Goal: Use online tool/utility: Utilize a website feature to perform a specific function

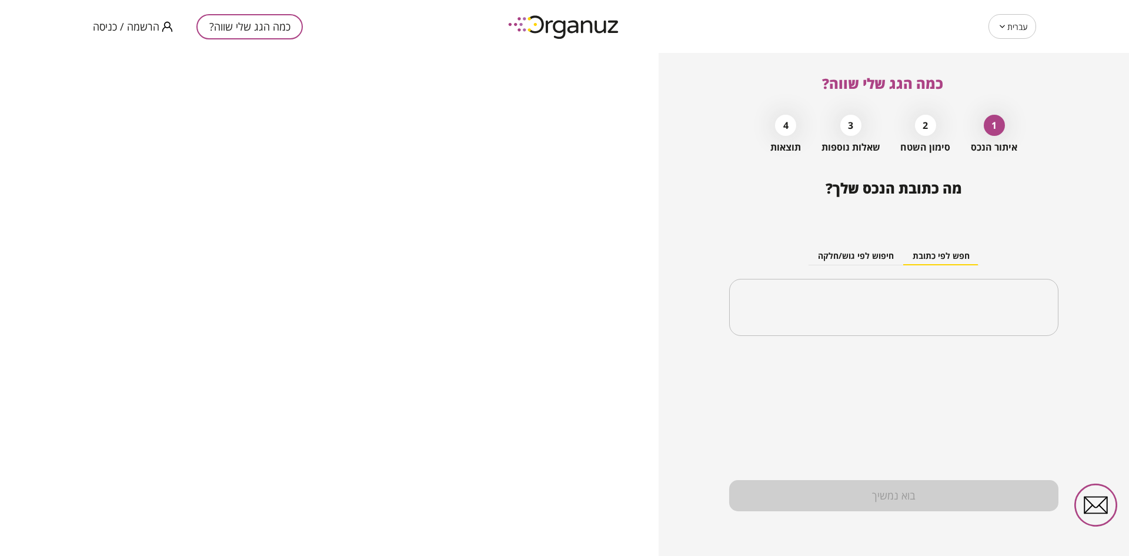
click at [123, 28] on span "הרשמה / כניסה" at bounding box center [126, 27] width 66 height 12
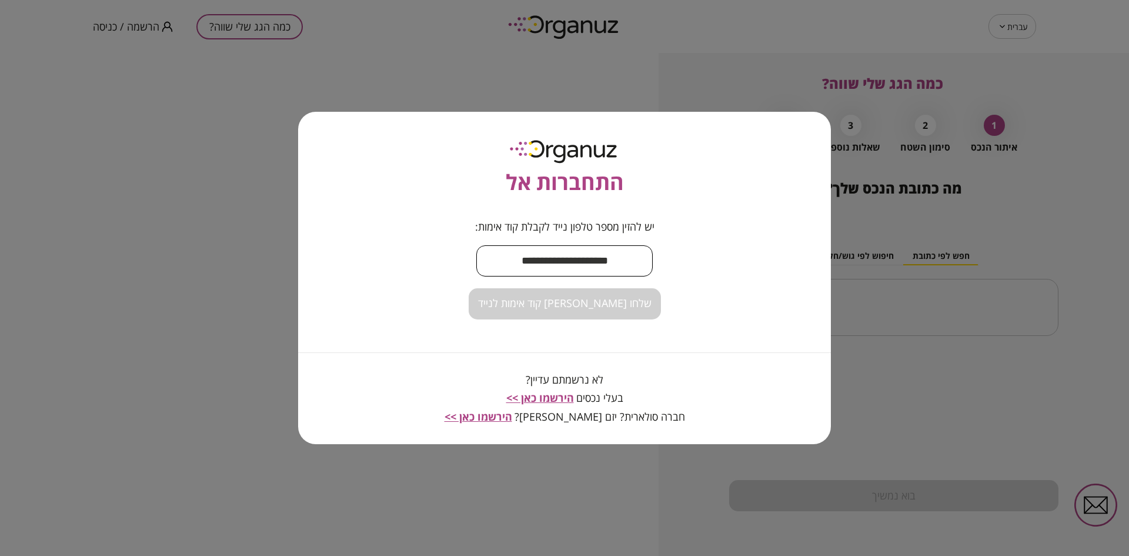
click at [546, 266] on input "text" at bounding box center [564, 260] width 176 height 35
type input "**********"
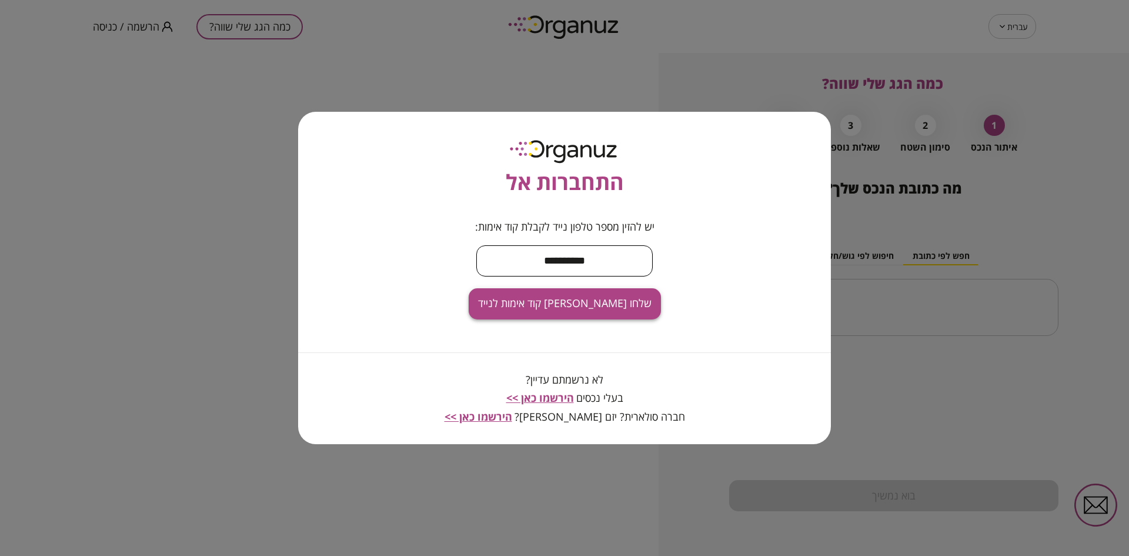
click at [587, 309] on span "שלחו [PERSON_NAME] קוד אימות לנייד" at bounding box center [564, 303] width 173 height 13
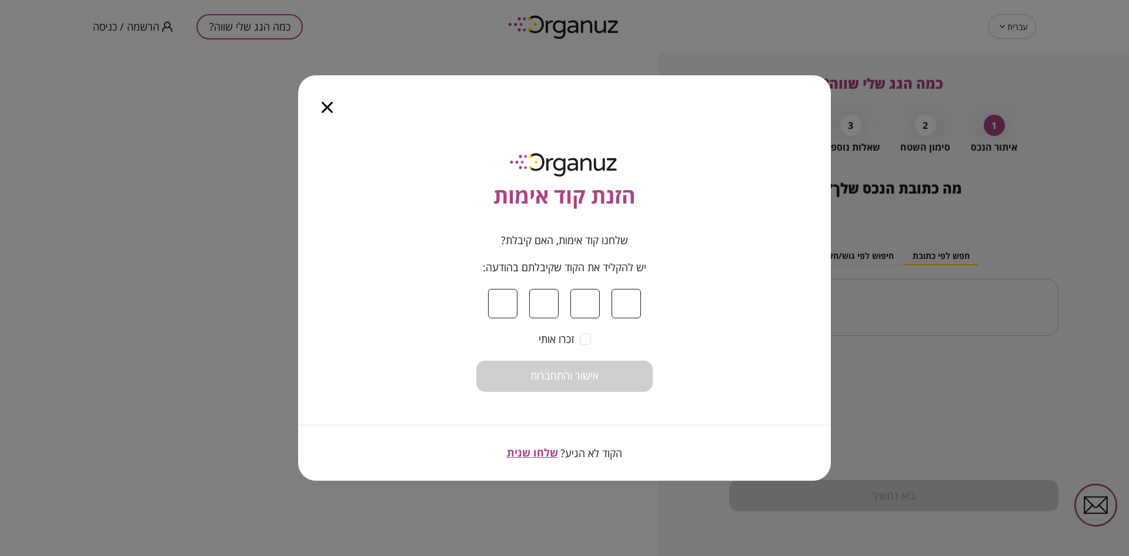
type input "*"
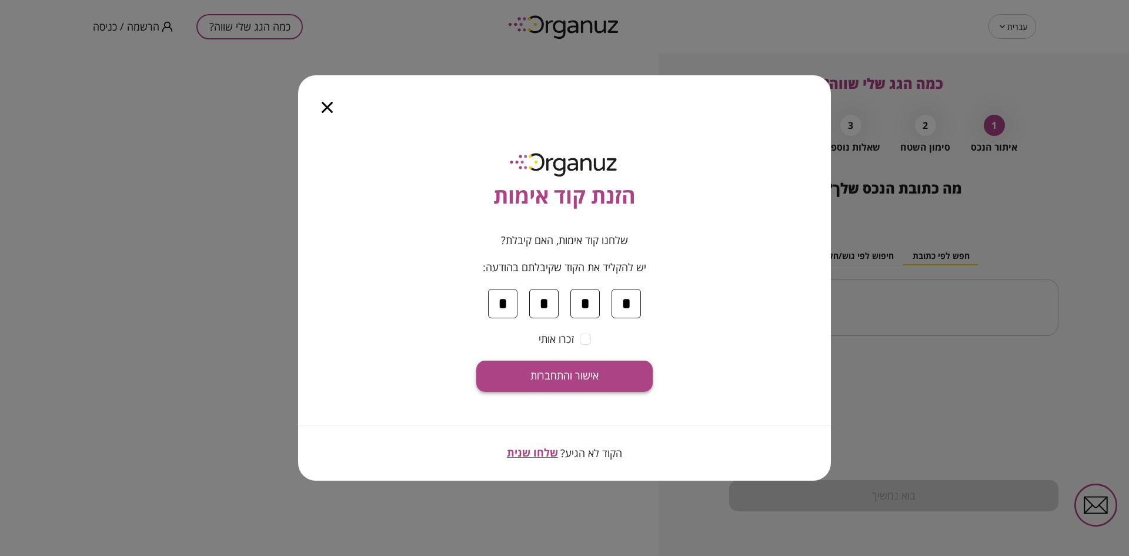
type input "*"
click at [568, 383] on button "אישור והתחברות" at bounding box center [564, 375] width 176 height 31
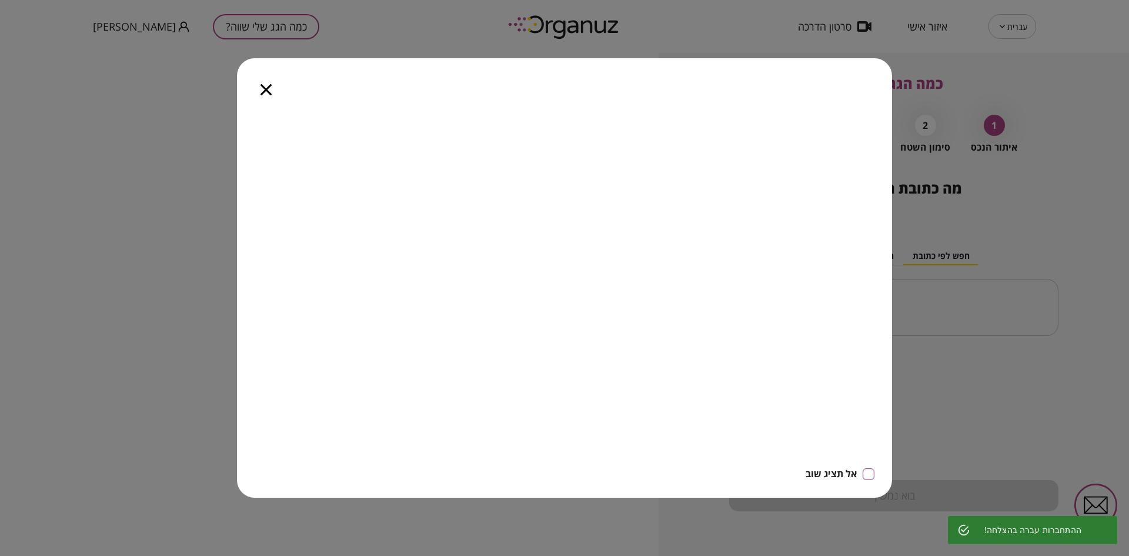
click at [262, 88] on icon "button" at bounding box center [265, 89] width 11 height 11
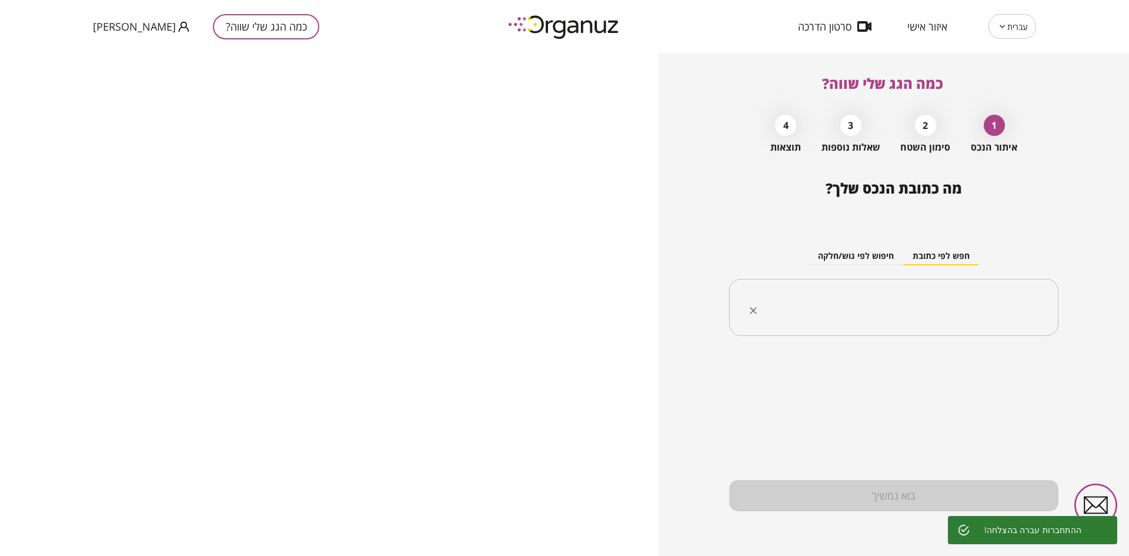
click at [950, 307] on input "text" at bounding box center [898, 307] width 292 height 29
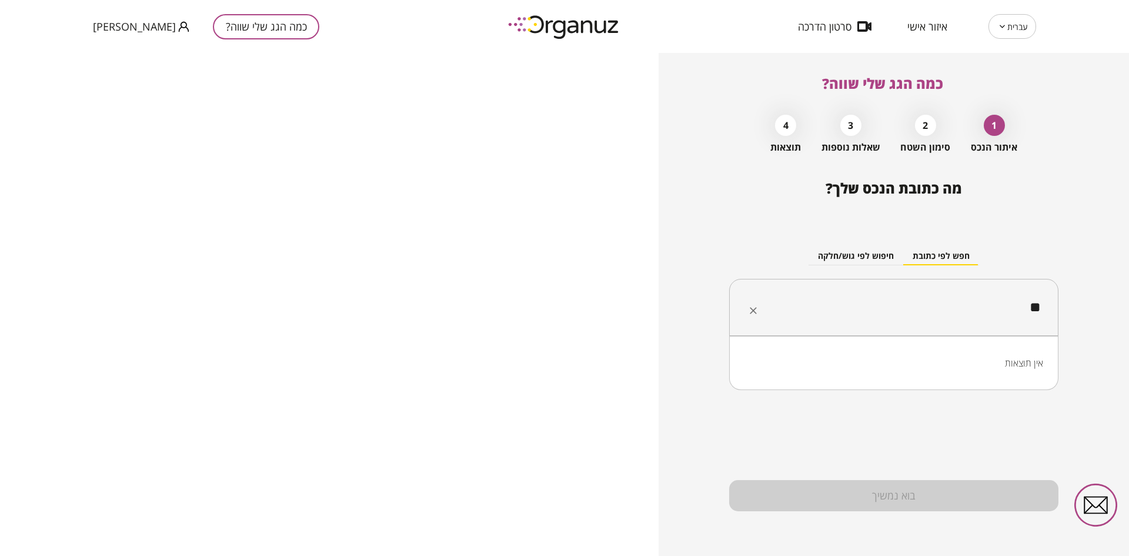
type input "*"
click at [958, 362] on li "[DEMOGRAPHIC_DATA] [GEOGRAPHIC_DATA]" at bounding box center [893, 366] width 299 height 21
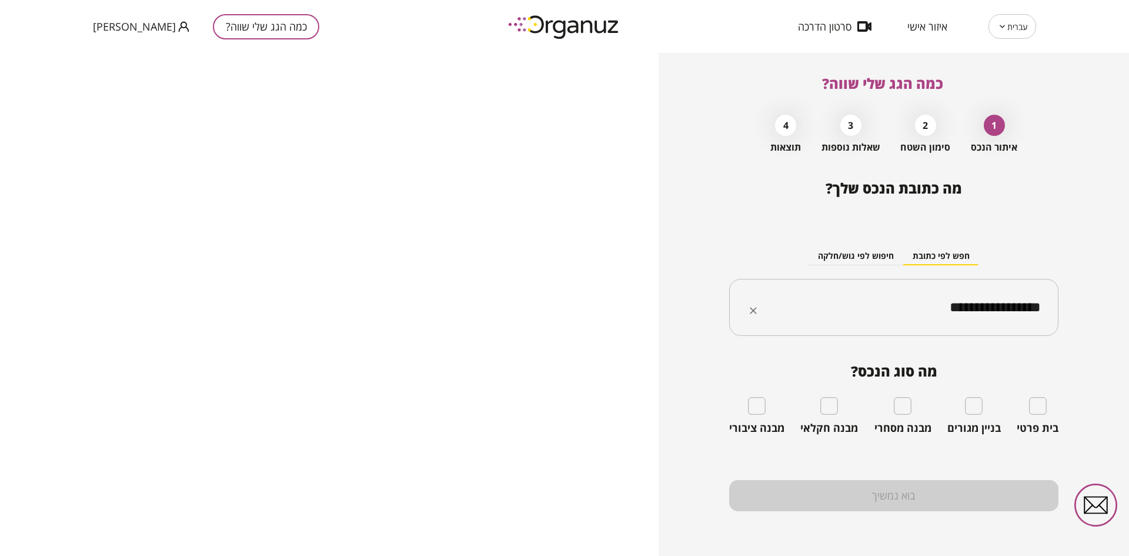
type input "**********"
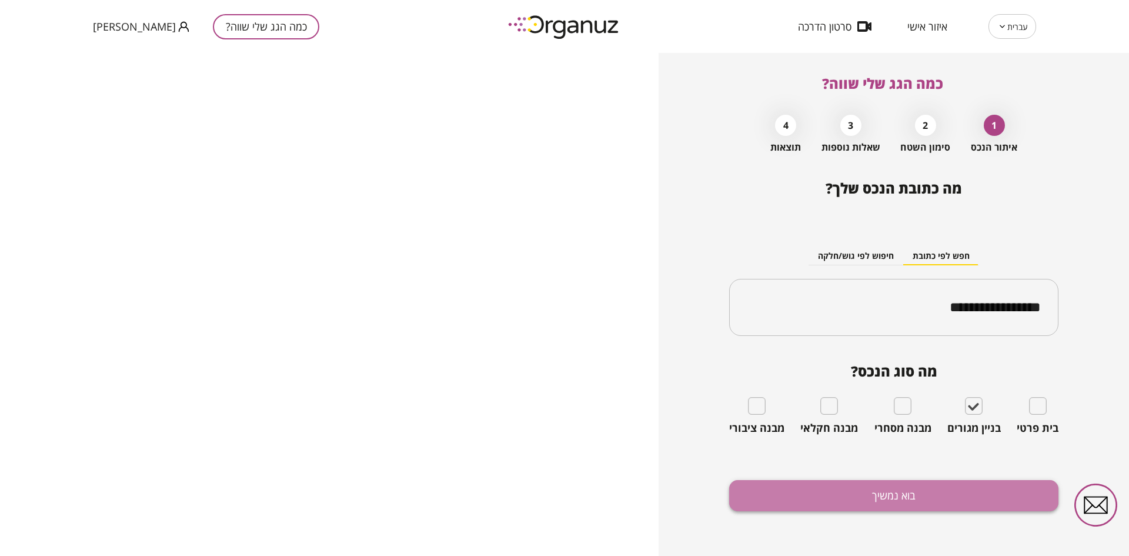
click at [927, 490] on button "בוא נמשיך" at bounding box center [893, 495] width 329 height 31
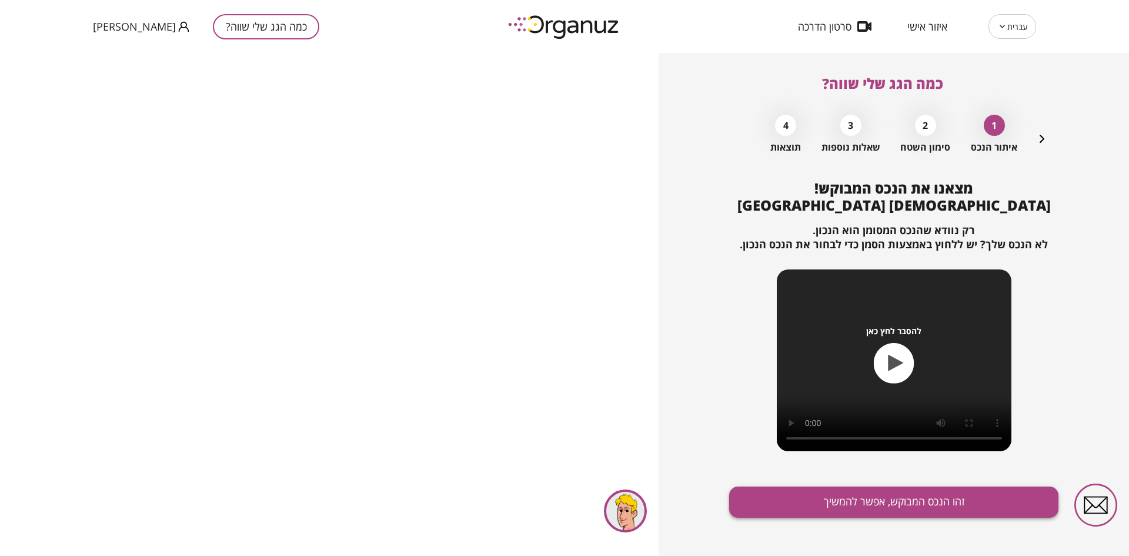
click at [847, 508] on button "זהו הנכס המבוקש, אפשר להמשיך" at bounding box center [893, 501] width 329 height 31
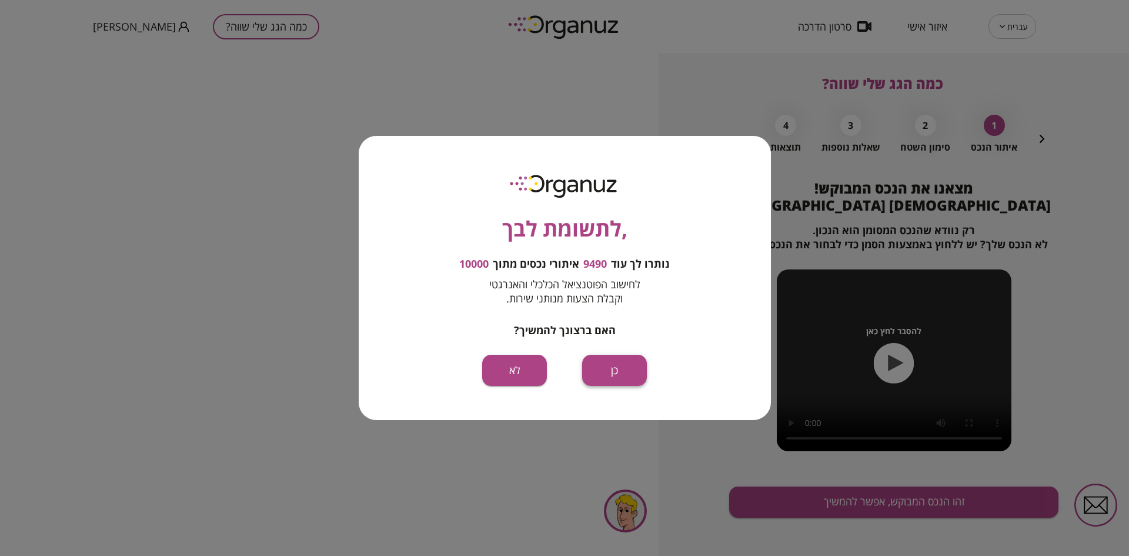
click at [603, 366] on button "כן" at bounding box center [614, 370] width 65 height 31
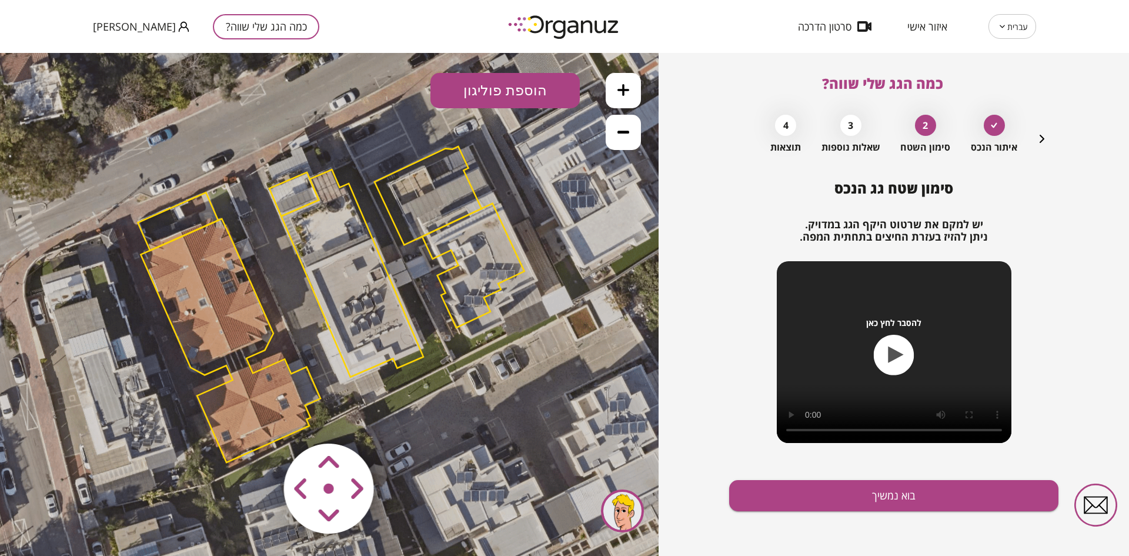
click at [259, 419] on area at bounding box center [259, 419] width 0 height 0
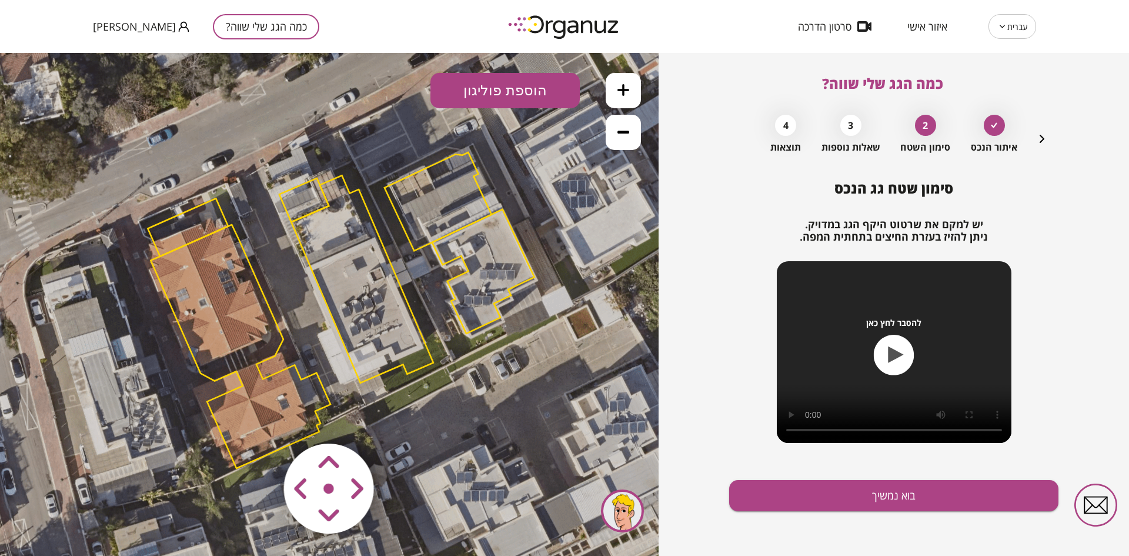
click at [259, 419] on area at bounding box center [259, 419] width 0 height 0
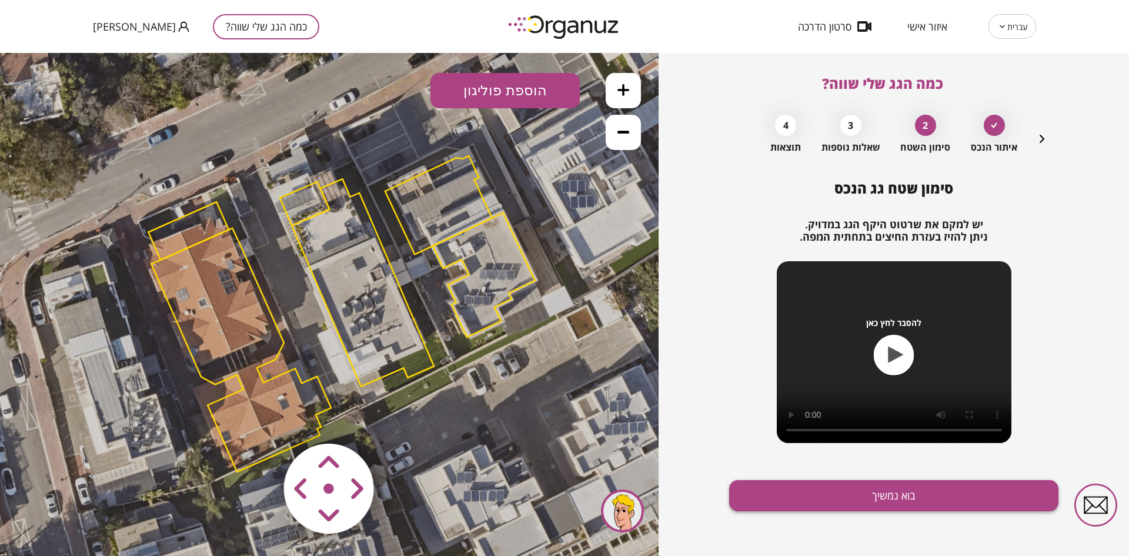
click at [793, 501] on button "בוא נמשיך" at bounding box center [893, 495] width 329 height 31
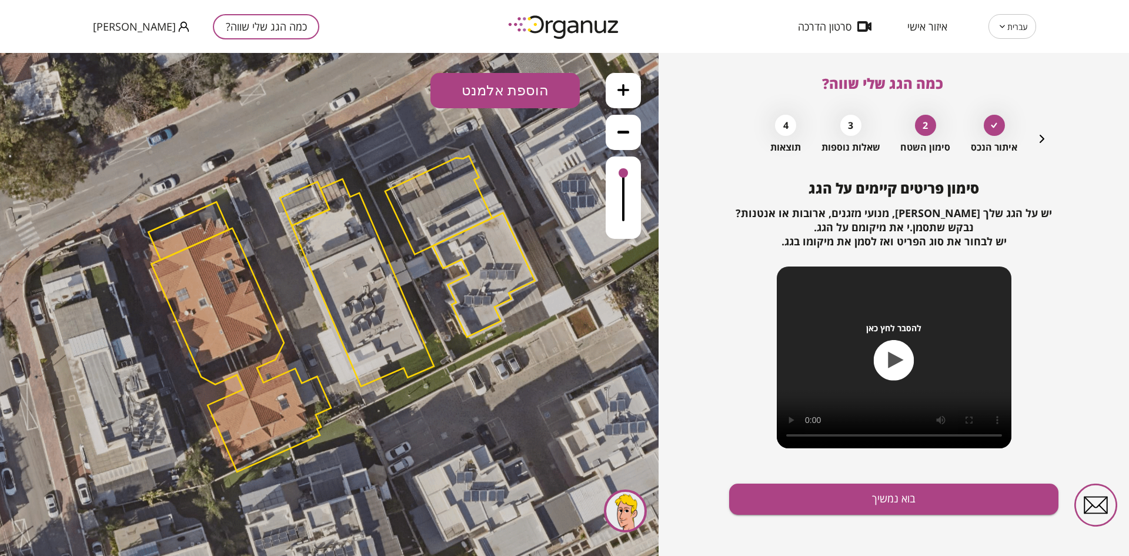
click at [519, 97] on button "הוספת אלמנט" at bounding box center [504, 90] width 149 height 35
click at [511, 227] on div ".st0 { fill: #FFFFFF; } .st0 { fill: #FFFFFF; }" at bounding box center [329, 304] width 659 height 503
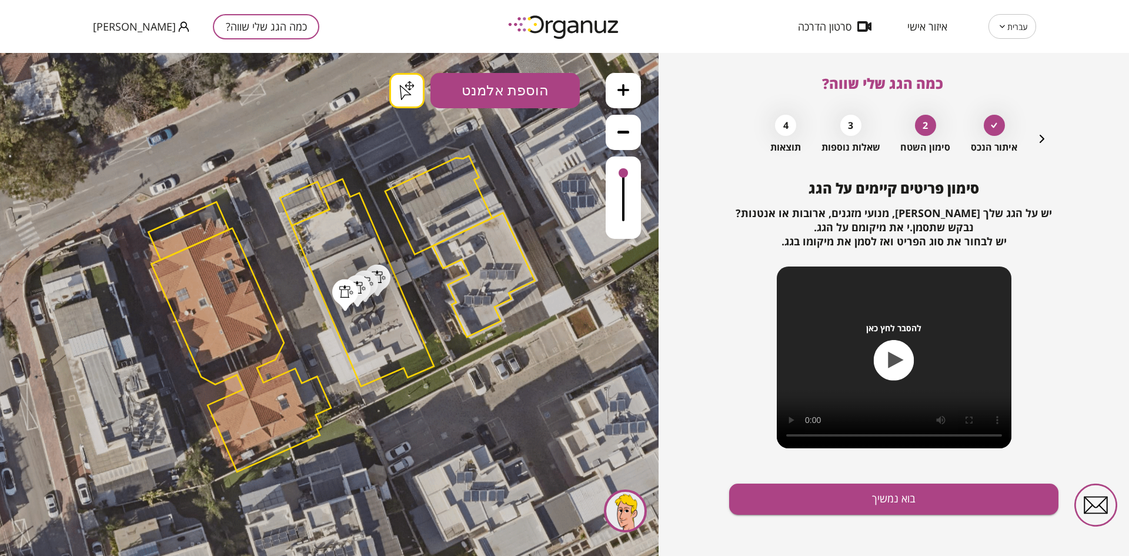
click at [897, 497] on button "בוא נמשיך" at bounding box center [893, 498] width 329 height 31
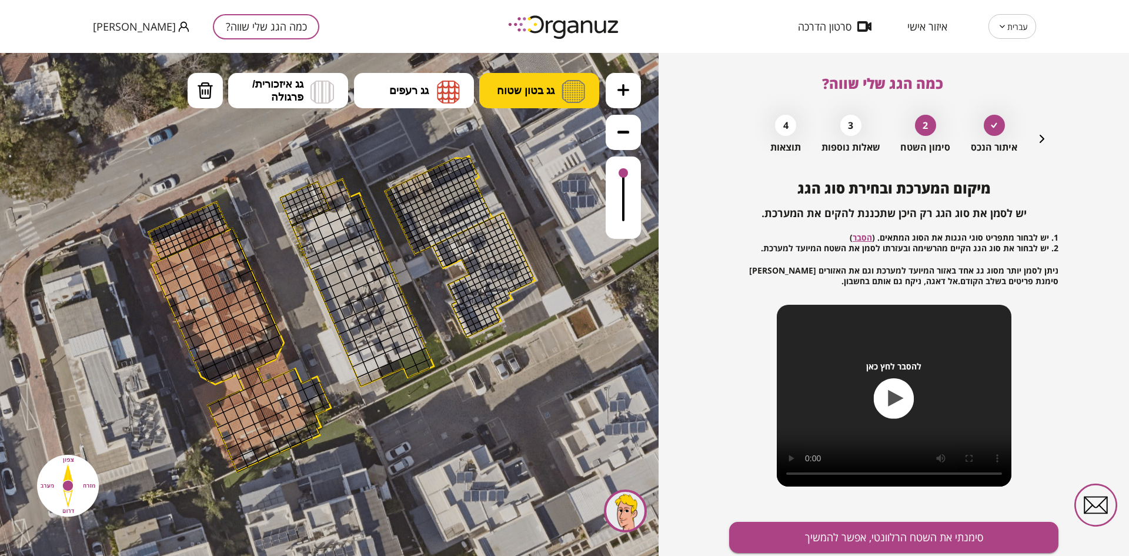
click at [562, 78] on button "גג בטון שטוח" at bounding box center [539, 90] width 120 height 35
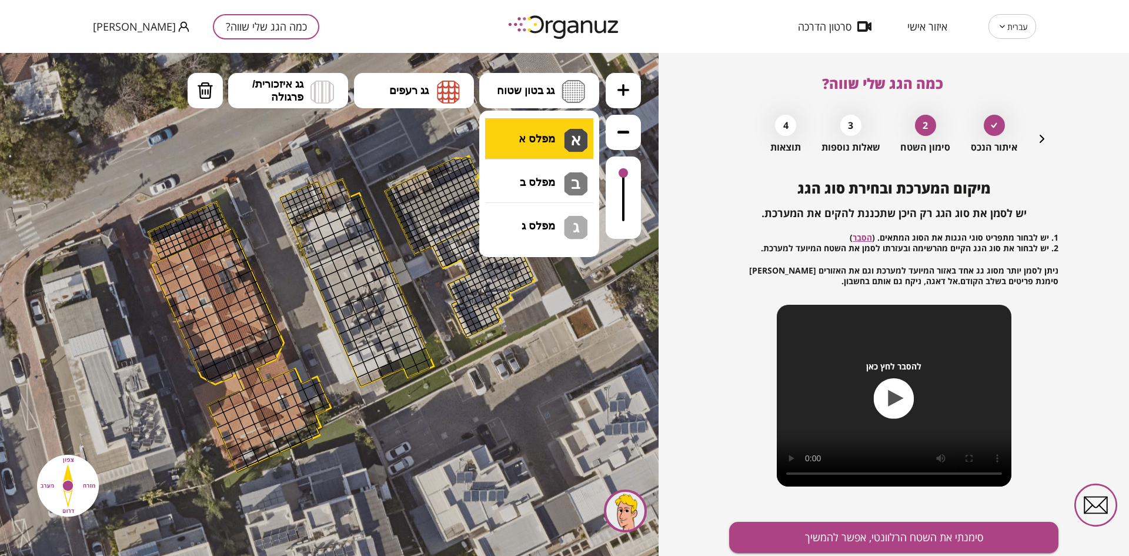
click at [556, 133] on div ".st0 { fill: #FFFFFF; } .st0 { fill: #FFFFFF; }" at bounding box center [329, 304] width 659 height 503
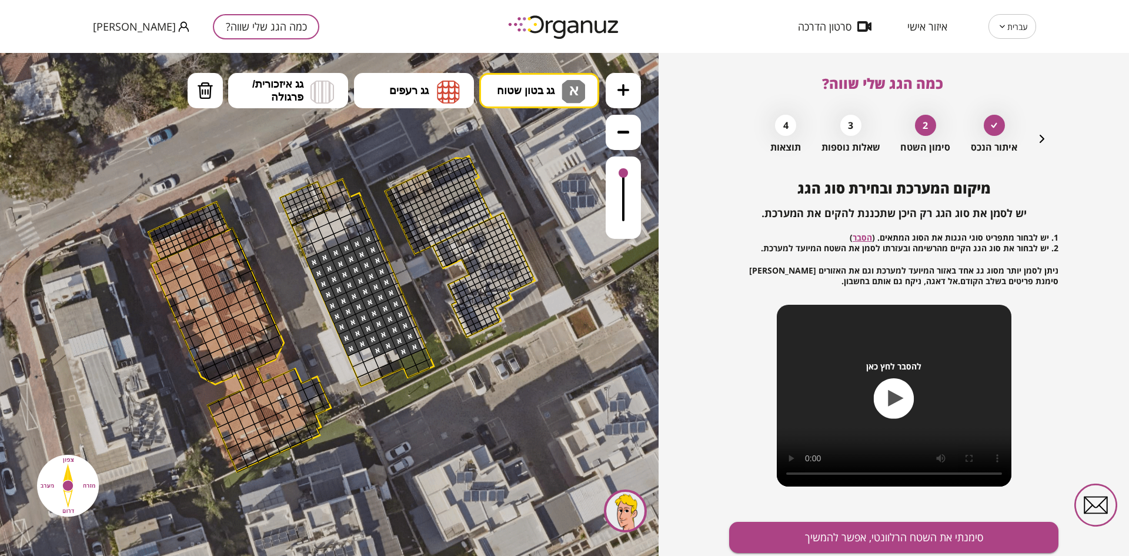
drag, startPoint x: 373, startPoint y: 240, endPoint x: 386, endPoint y: 330, distance: 90.4
click at [949, 532] on button "סימנתי את השטח הרלוונטי, אפשר להמשיך" at bounding box center [893, 537] width 329 height 31
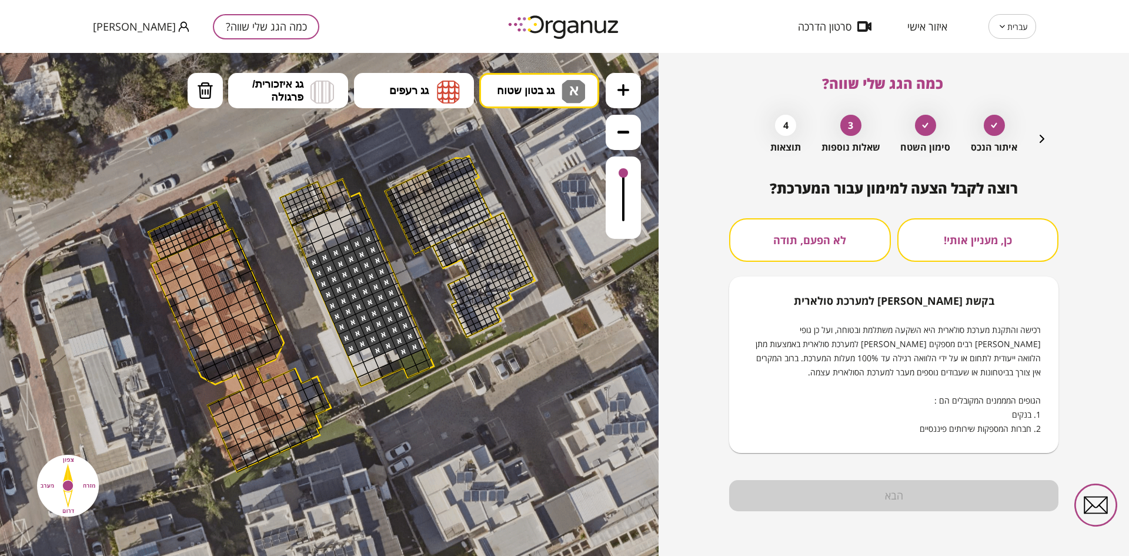
click at [823, 243] on button "לא הפעם, תודה" at bounding box center [810, 240] width 162 height 44
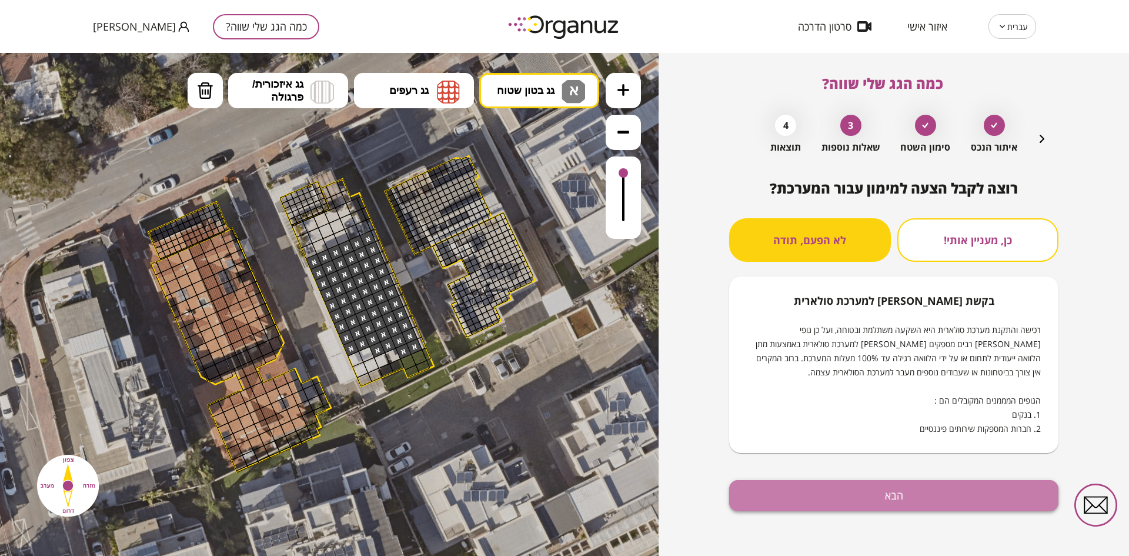
click at [861, 484] on button "הבא" at bounding box center [893, 495] width 329 height 31
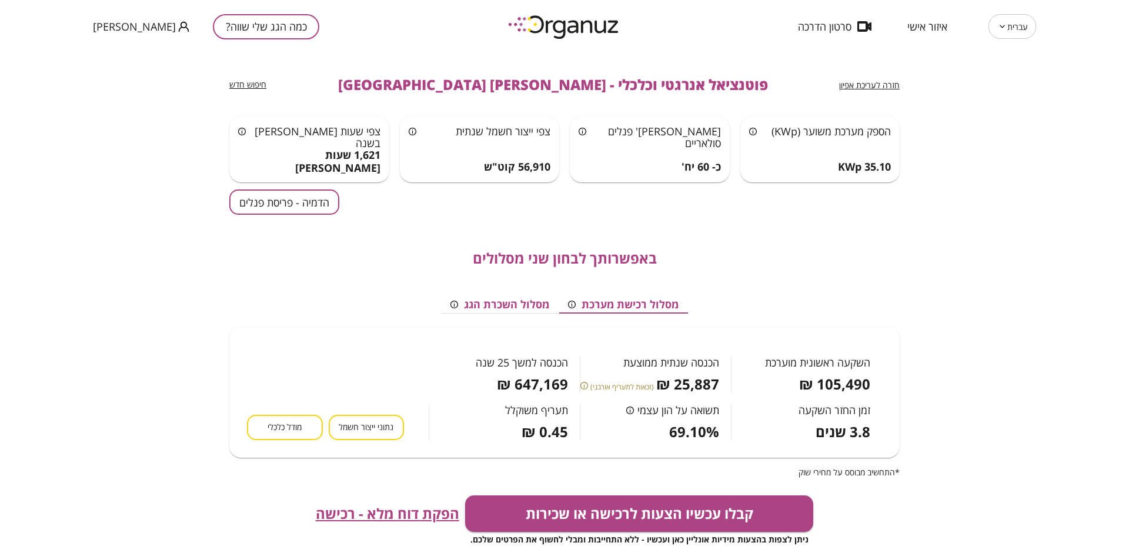
click at [274, 206] on button "הדמיה - פריסת פנלים" at bounding box center [284, 201] width 110 height 25
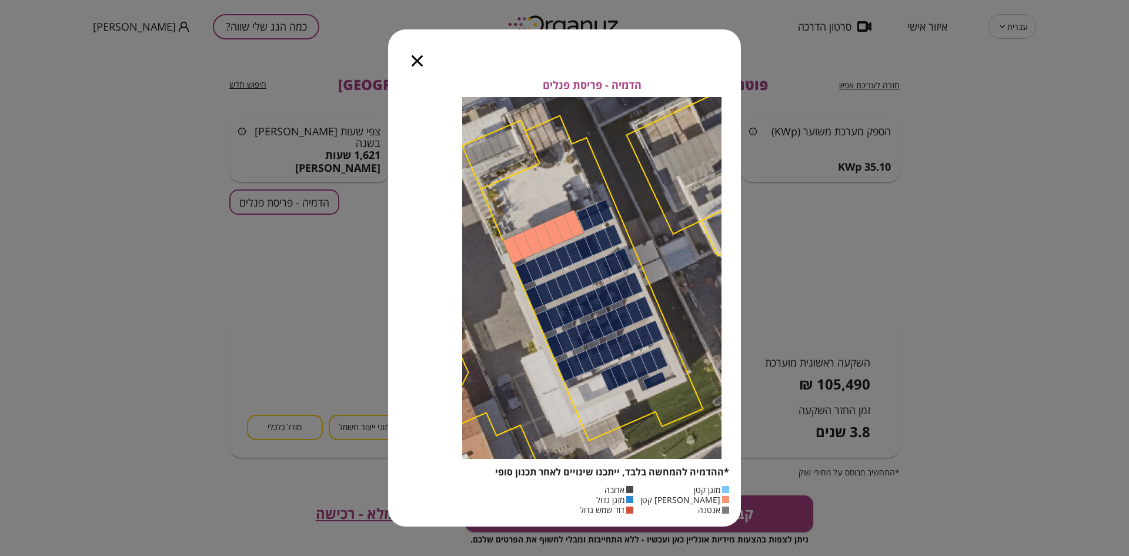
click at [410, 59] on div at bounding box center [417, 53] width 58 height 49
click at [414, 60] on icon "button" at bounding box center [417, 60] width 11 height 11
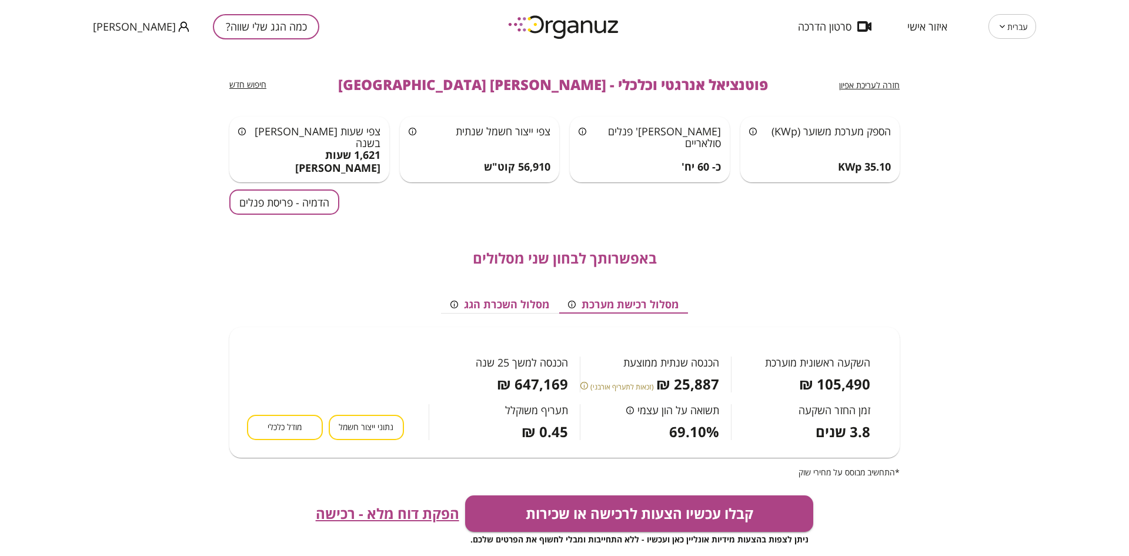
click at [351, 425] on span "נתוני ייצור חשמל" at bounding box center [366, 427] width 55 height 11
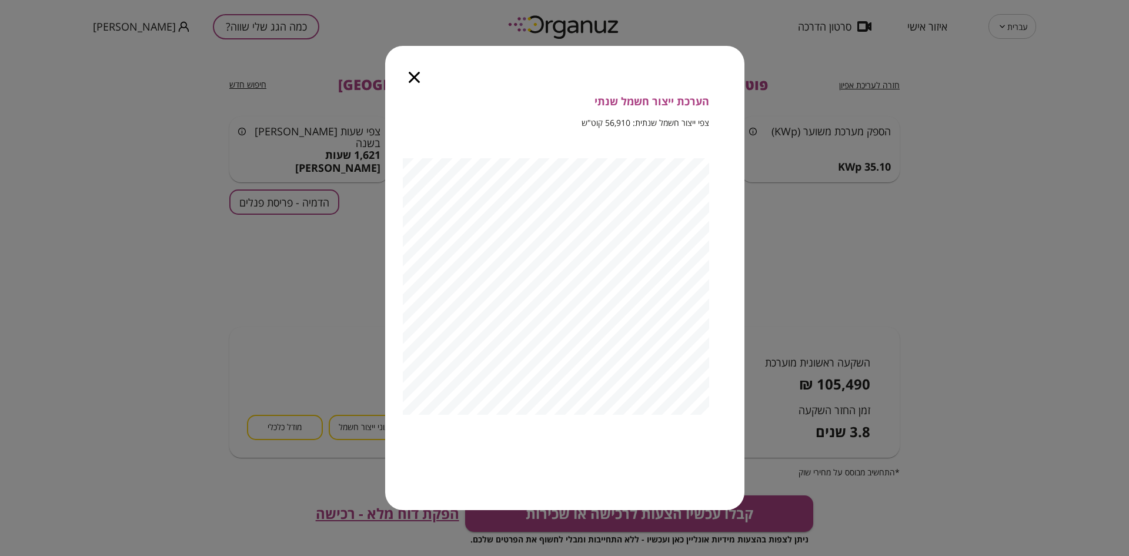
click at [413, 78] on icon "button" at bounding box center [414, 77] width 11 height 11
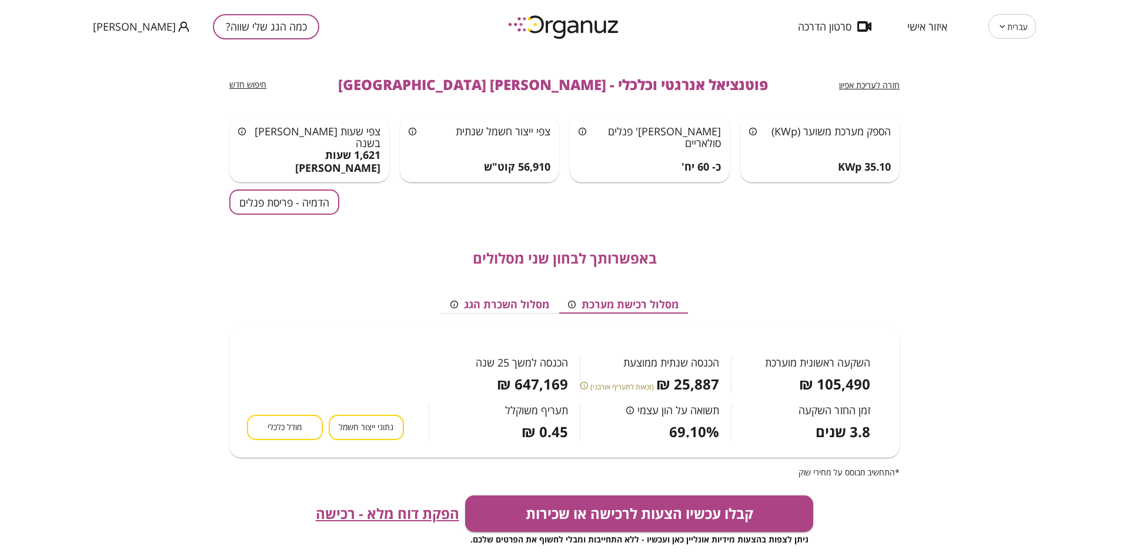
click at [268, 432] on button "מודל כלכלי" at bounding box center [285, 427] width 76 height 25
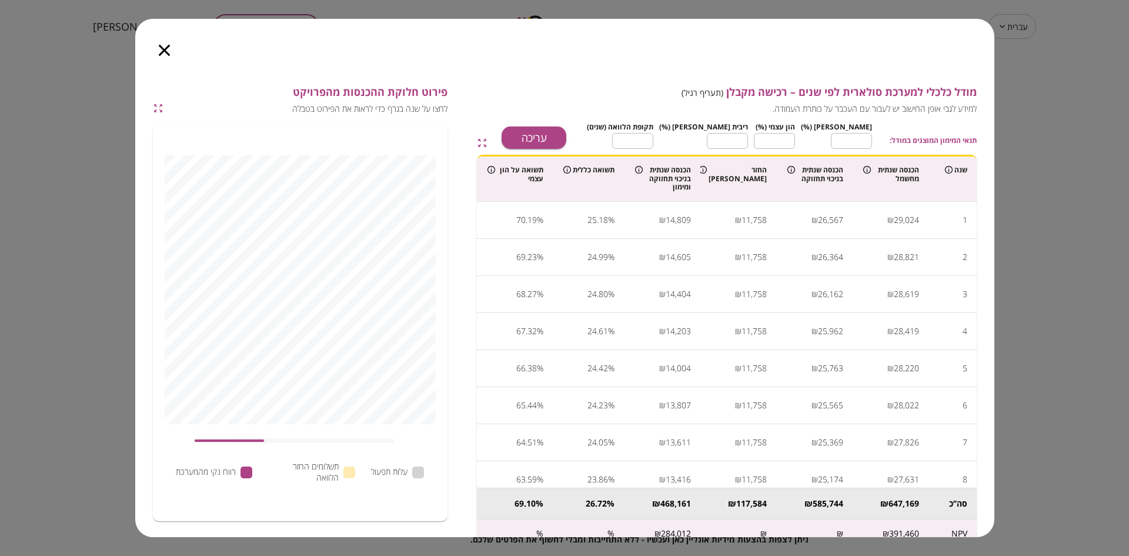
click at [162, 44] on div at bounding box center [164, 43] width 58 height 49
click at [163, 49] on icon "button" at bounding box center [164, 50] width 11 height 11
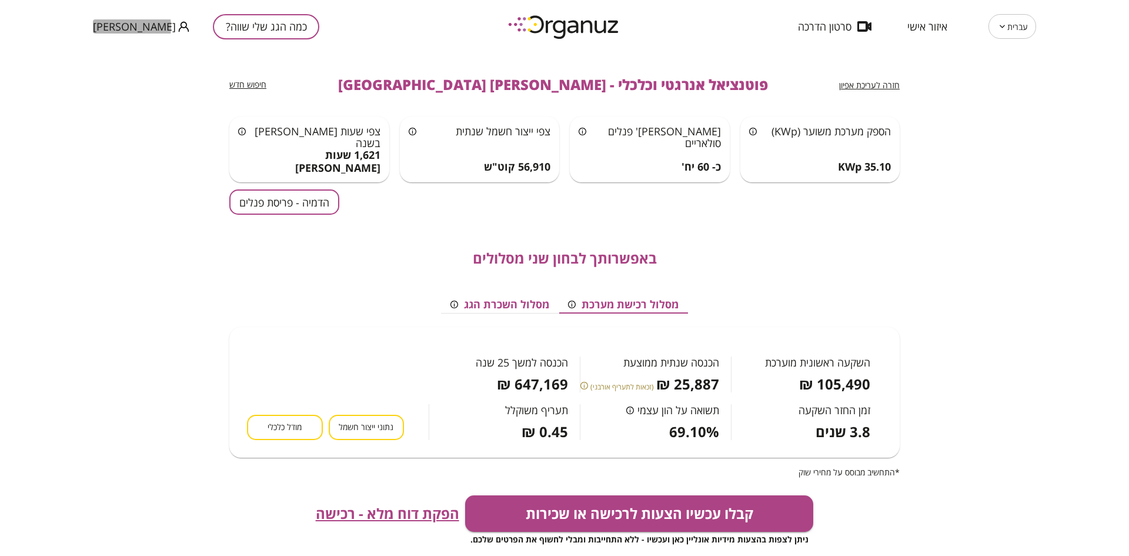
click at [114, 27] on span "[PERSON_NAME]" at bounding box center [134, 27] width 83 height 12
click at [111, 54] on li "התנתק" at bounding box center [116, 48] width 46 height 21
